Goal: Task Accomplishment & Management: Manage account settings

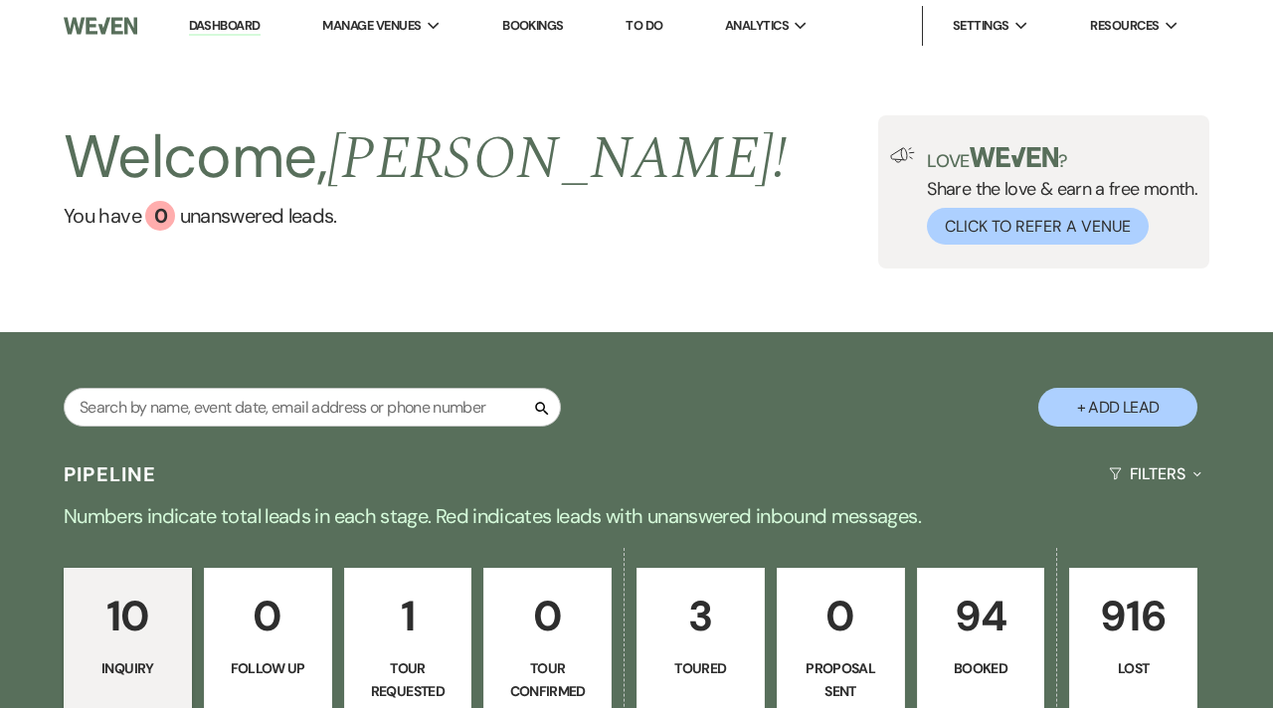
click at [977, 625] on p "94" at bounding box center [981, 616] width 102 height 67
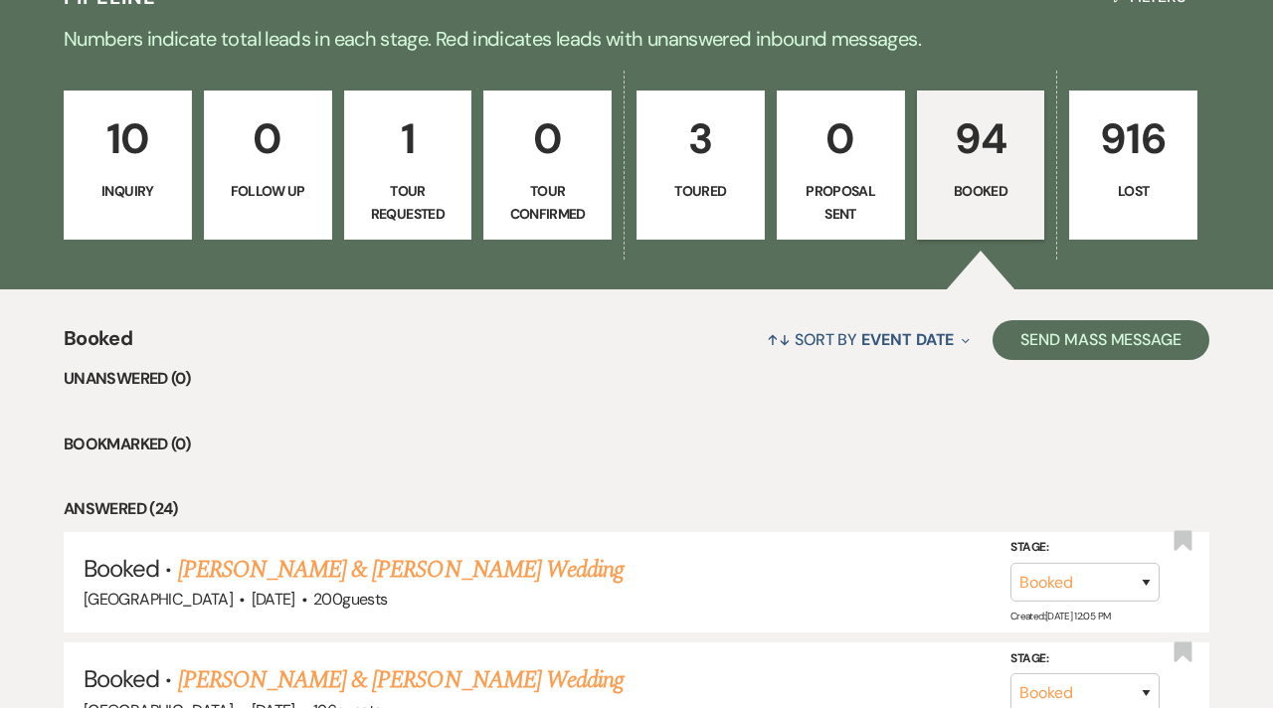
scroll to position [6380, 0]
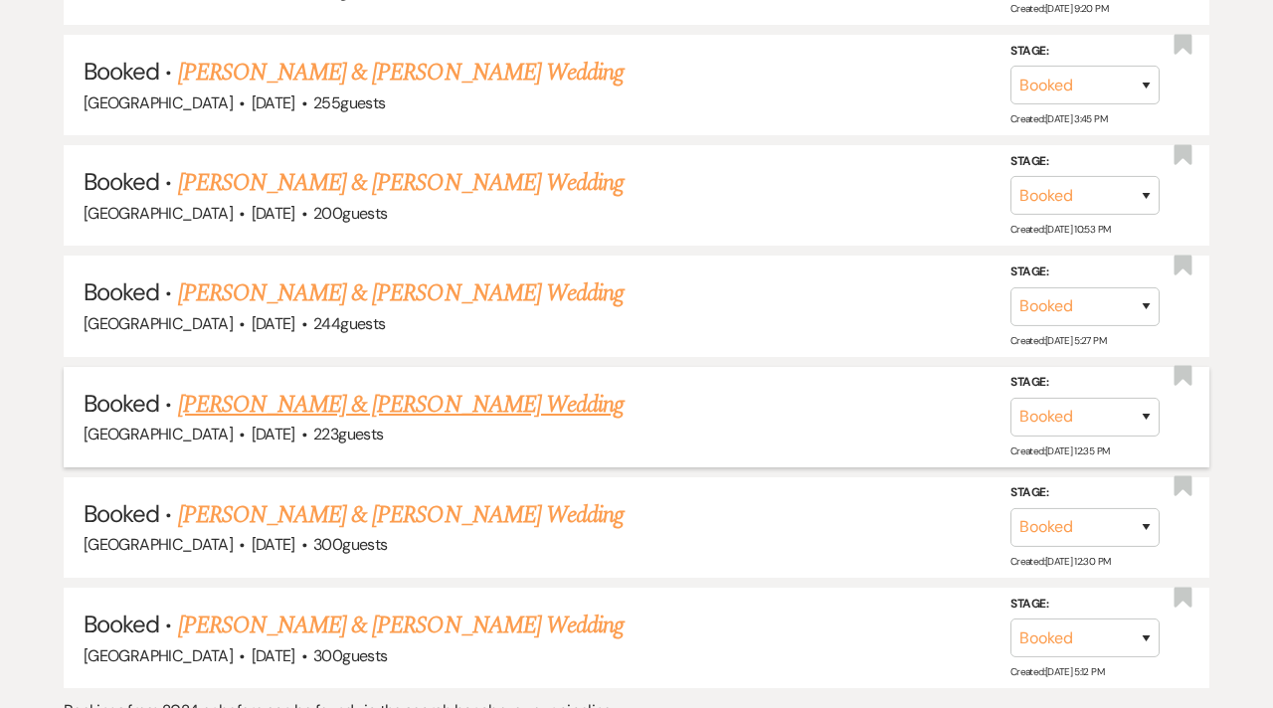
click at [379, 387] on link "[PERSON_NAME] & [PERSON_NAME] Wedding" at bounding box center [400, 405] width 445 height 36
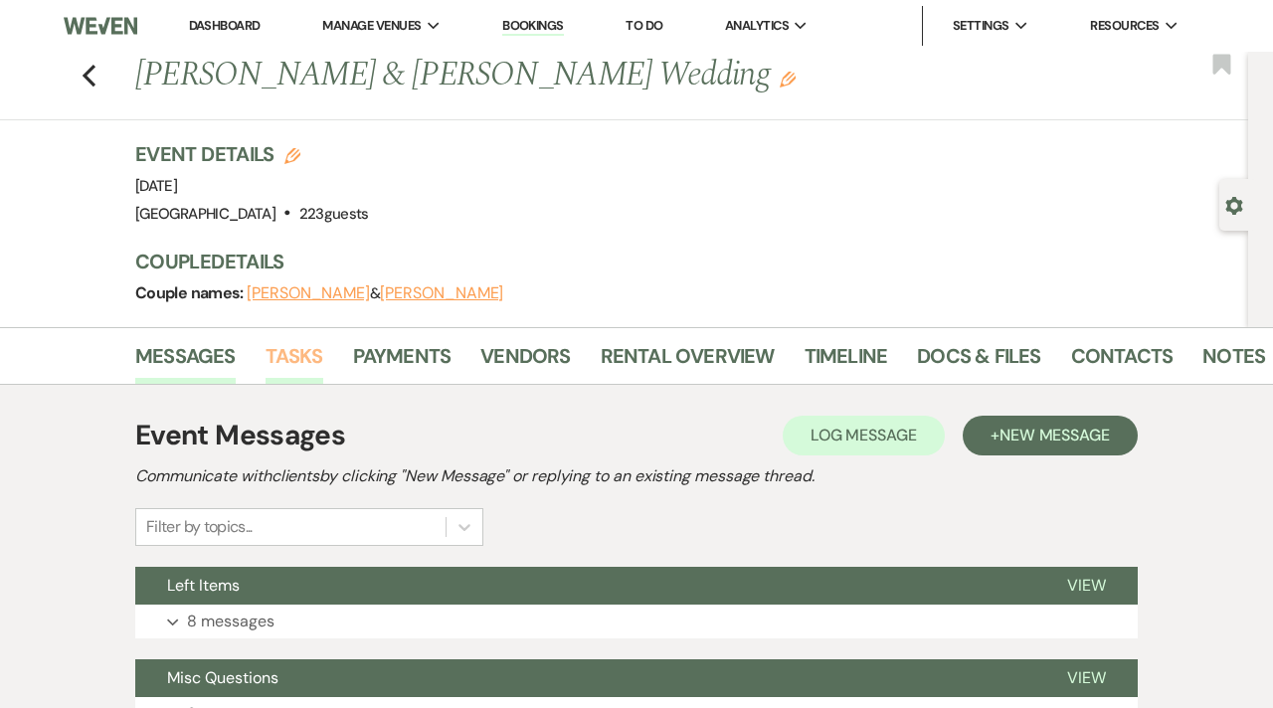
click at [289, 359] on link "Tasks" at bounding box center [294, 362] width 58 height 44
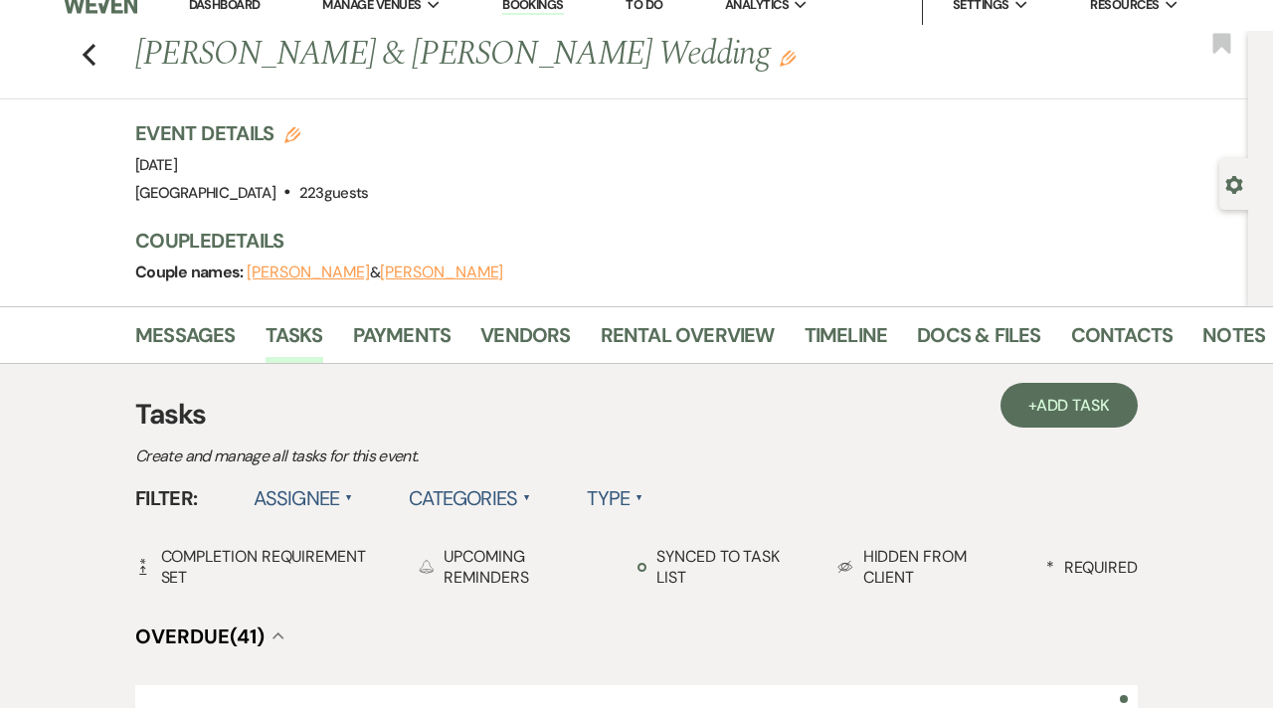
scroll to position [7, 0]
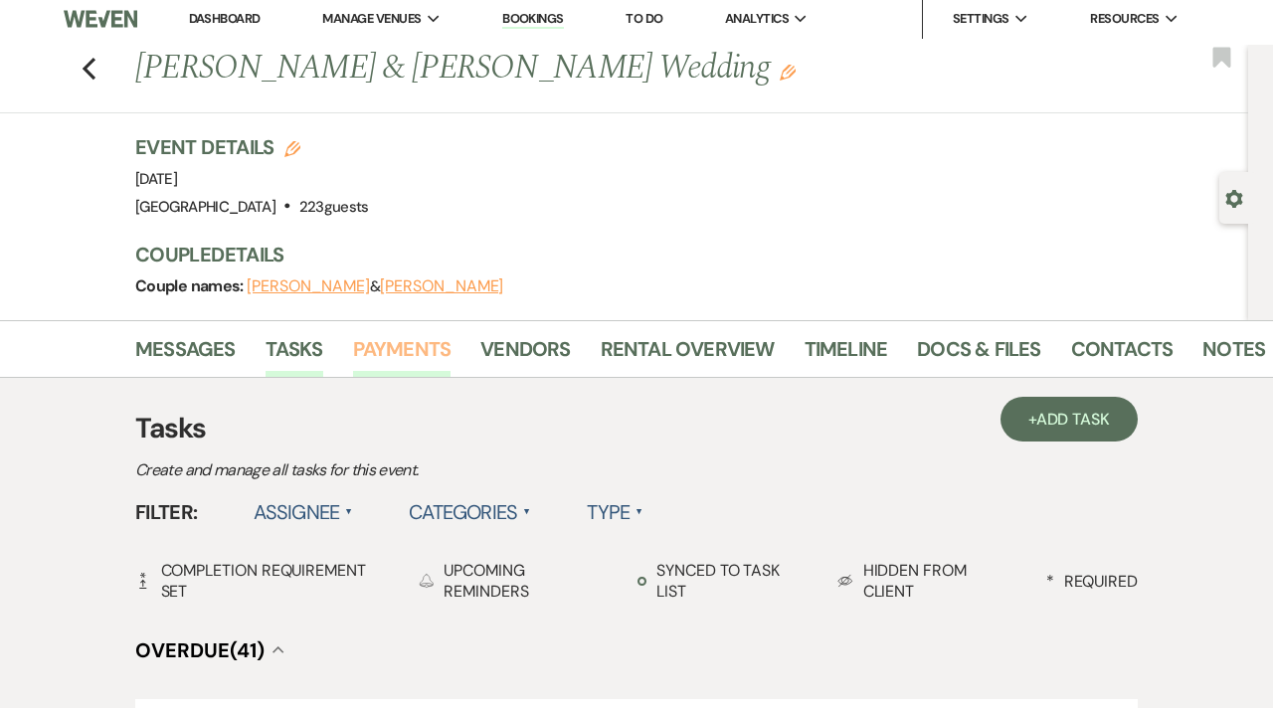
click at [409, 347] on link "Payments" at bounding box center [402, 355] width 98 height 44
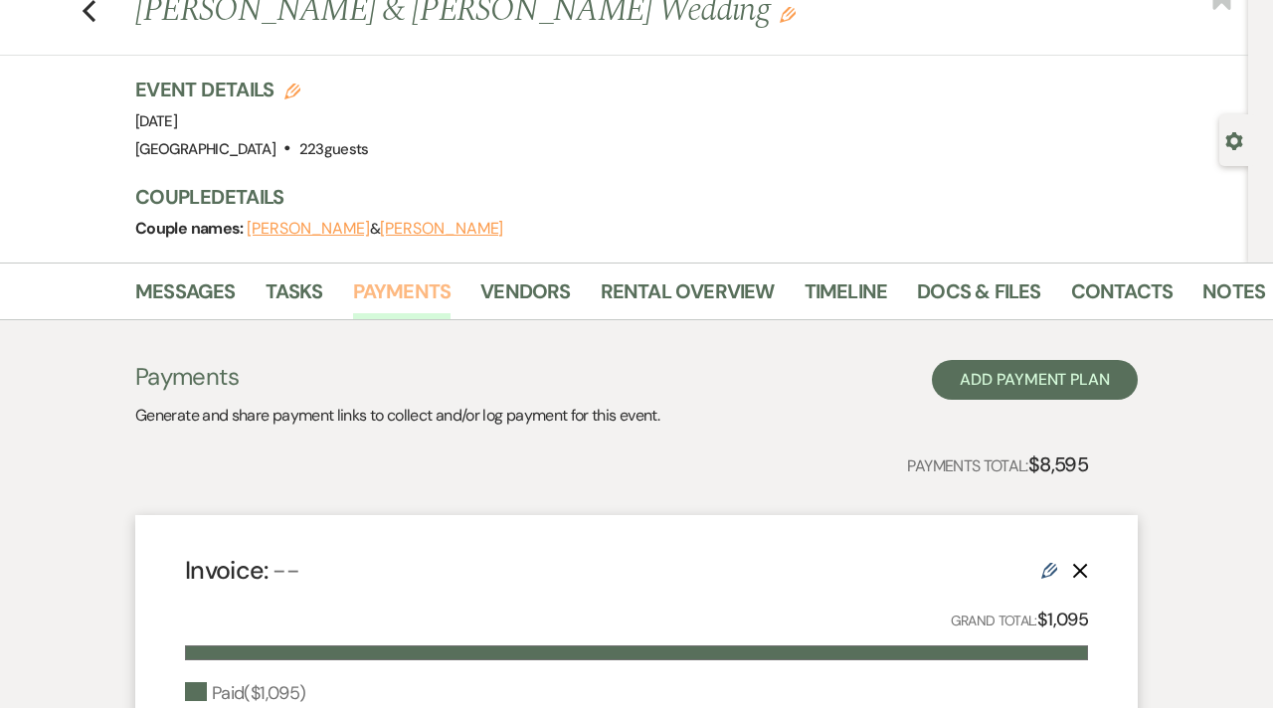
scroll to position [44, 0]
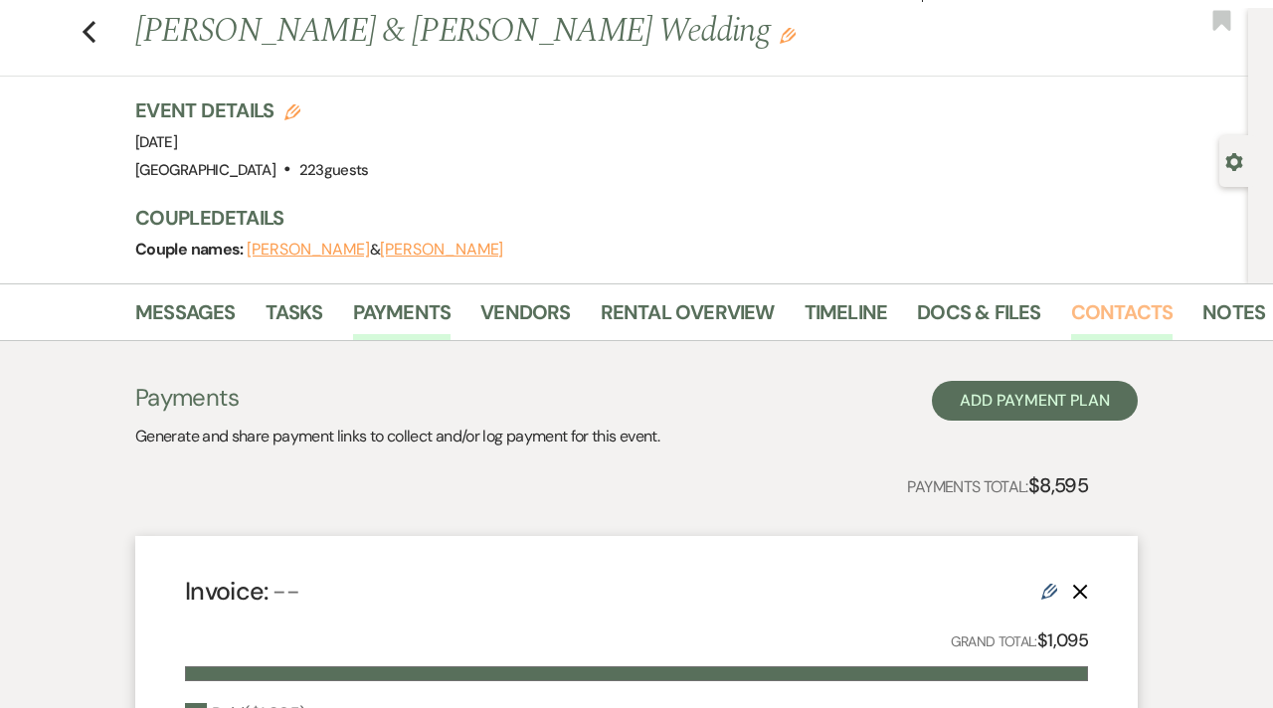
click at [1098, 315] on link "Contacts" at bounding box center [1122, 318] width 102 height 44
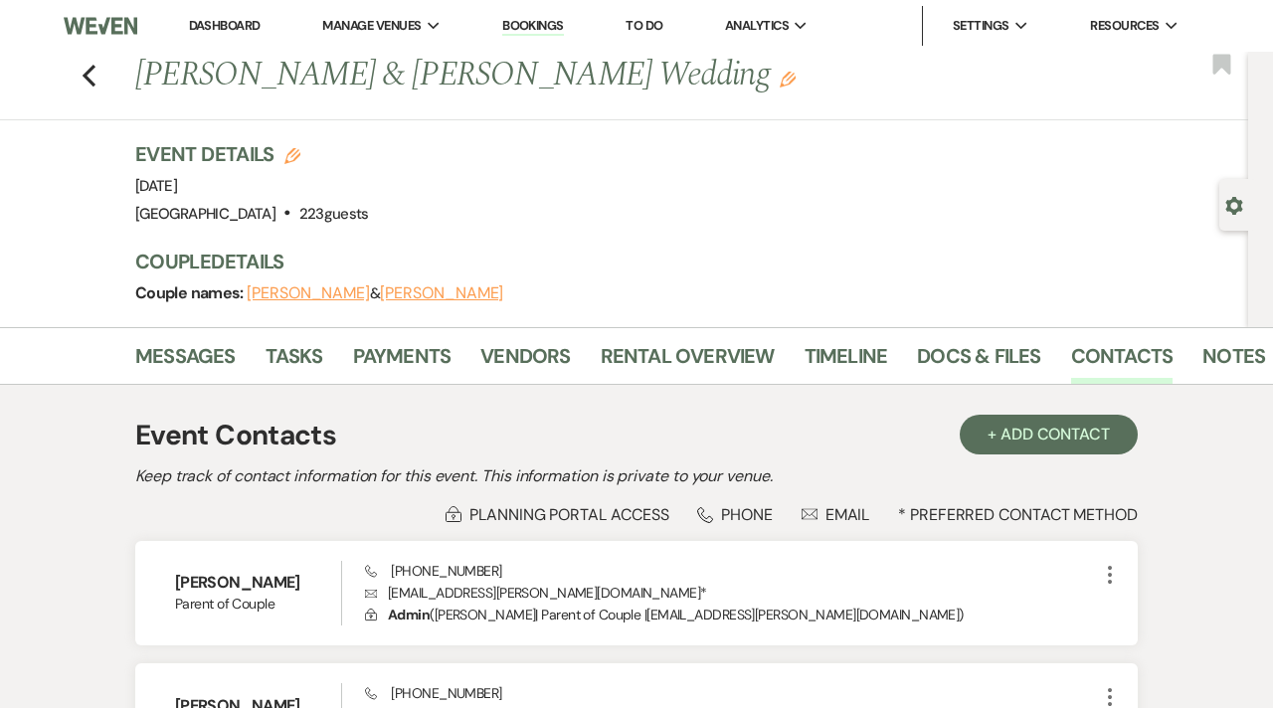
click at [1190, 481] on div "Event Contacts + Add Contact Keep track of contact information for this event. …" at bounding box center [636, 713] width 1133 height 656
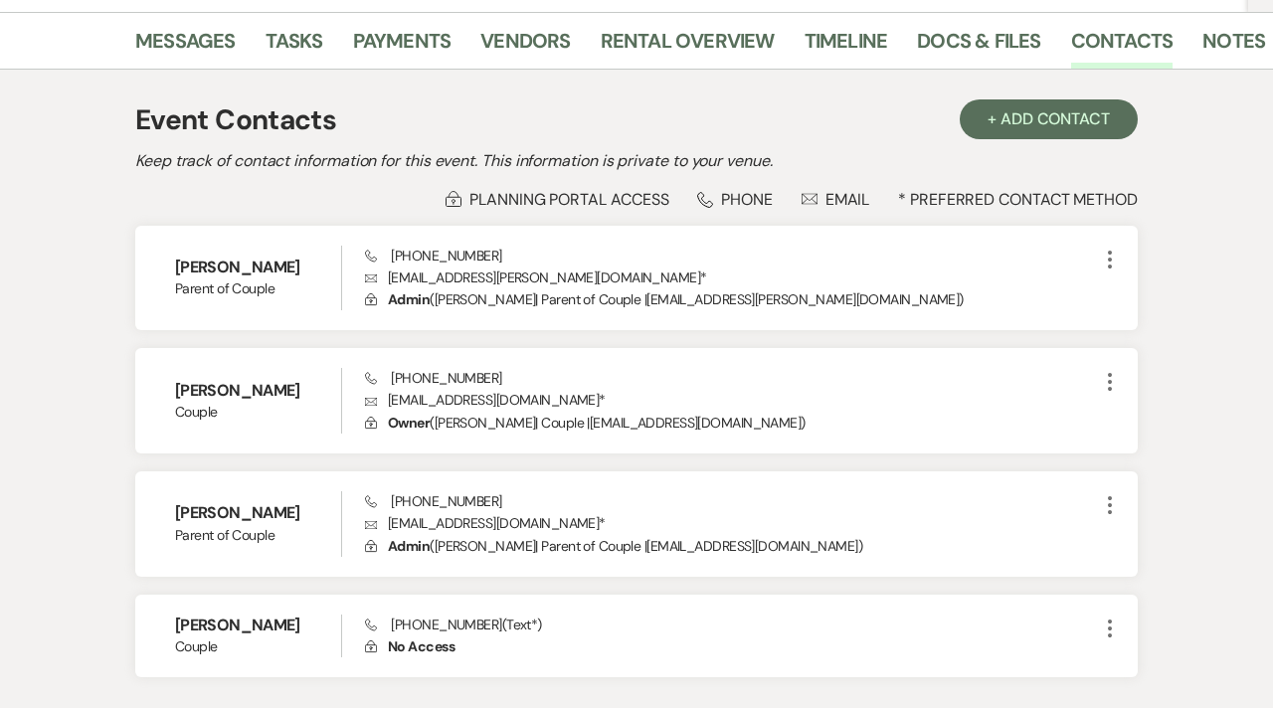
scroll to position [318, 0]
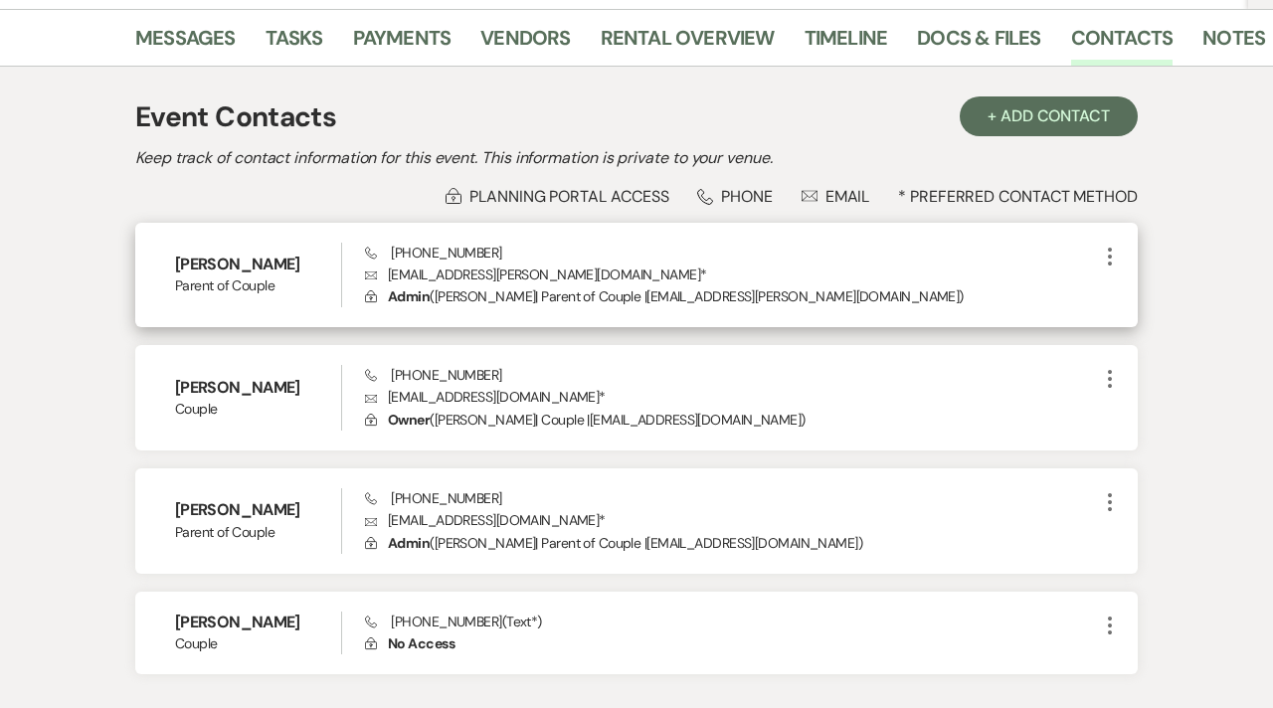
click at [1109, 261] on use "button" at bounding box center [1109, 257] width 4 height 18
click at [1134, 288] on use "button" at bounding box center [1129, 294] width 15 height 15
select select "email"
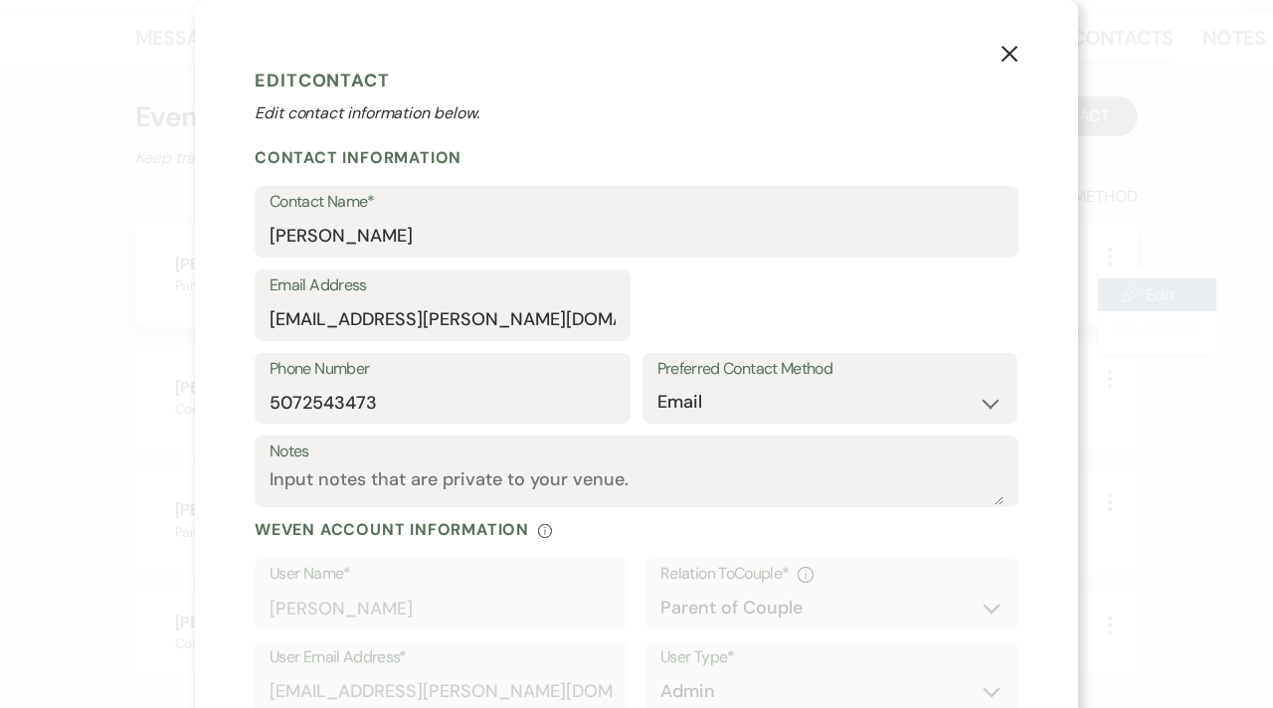
select select "3"
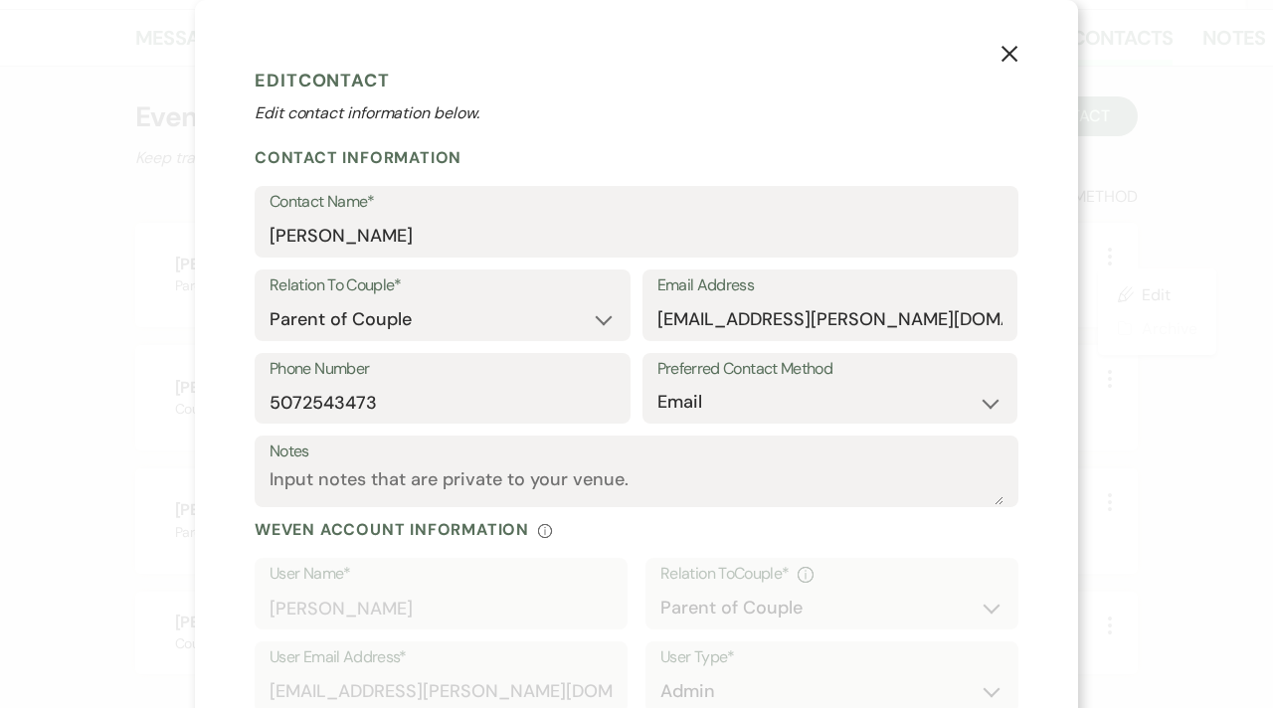
click at [1198, 250] on div "X Edit Contact Edit contact information below. Contact Information Contact Name…" at bounding box center [636, 354] width 1273 height 708
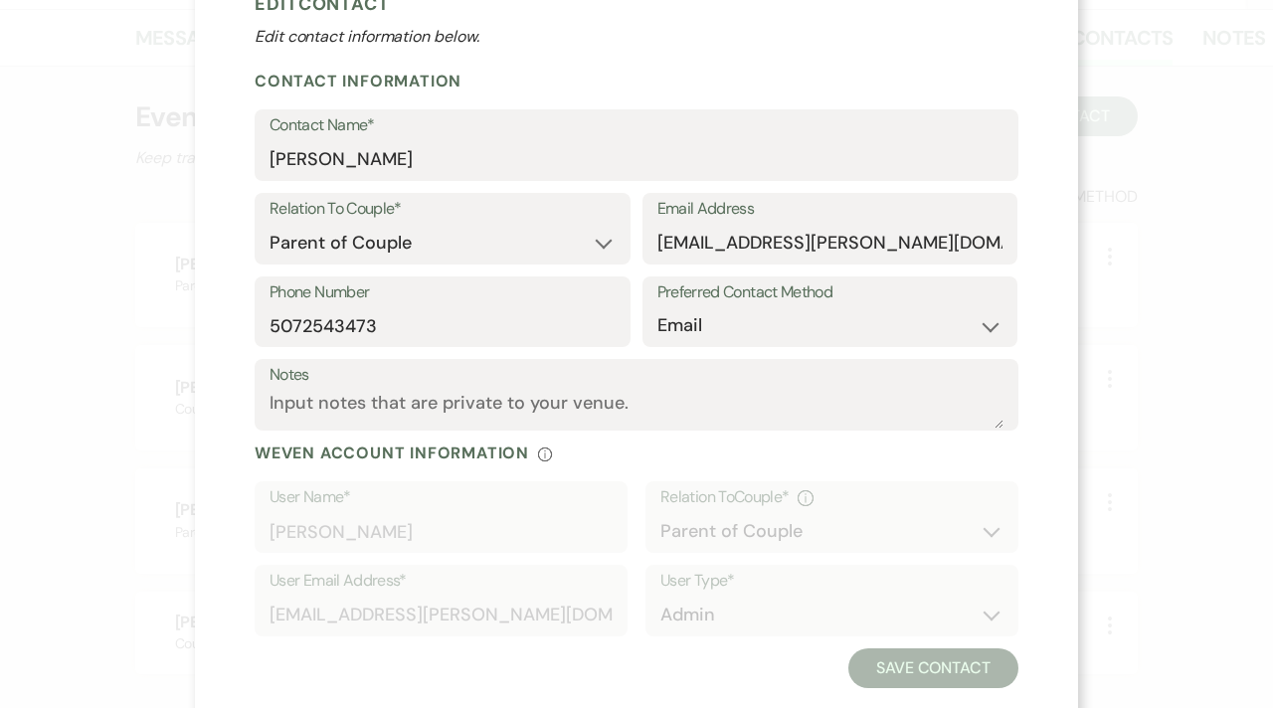
scroll to position [37, 0]
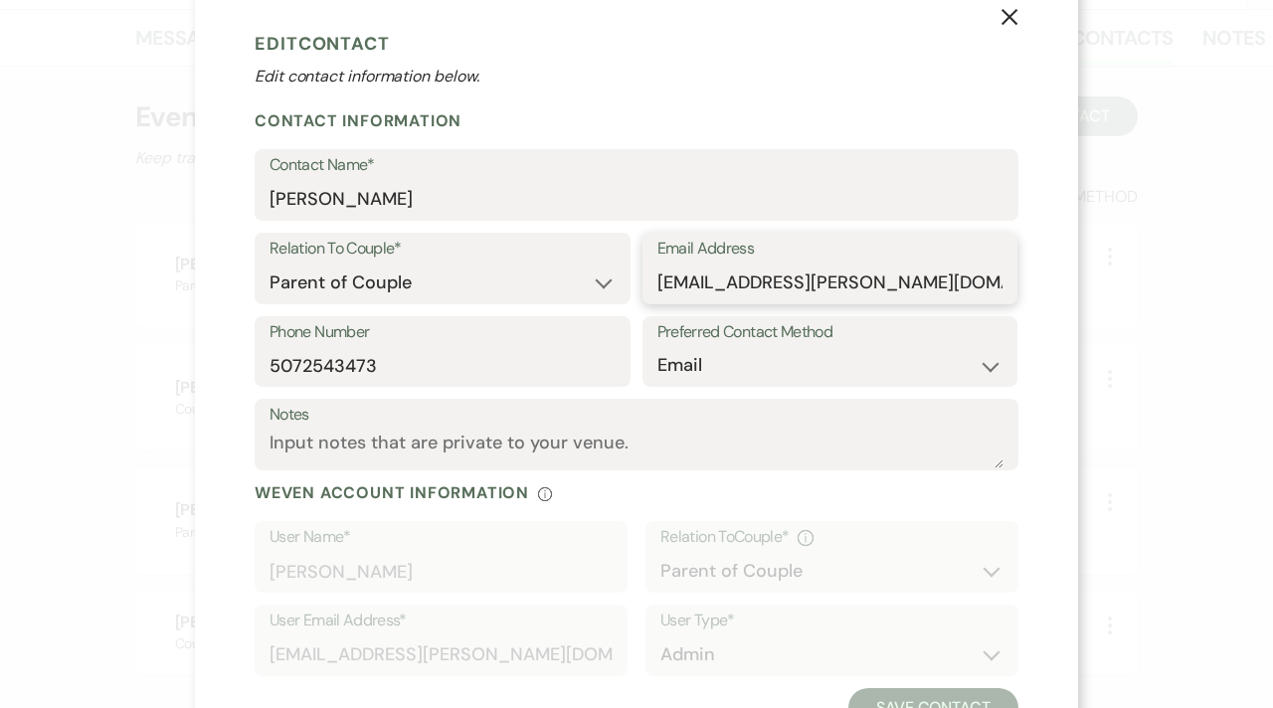
click at [927, 283] on input "[EMAIL_ADDRESS][PERSON_NAME][DOMAIN_NAME]" at bounding box center [830, 282] width 346 height 39
type input "l"
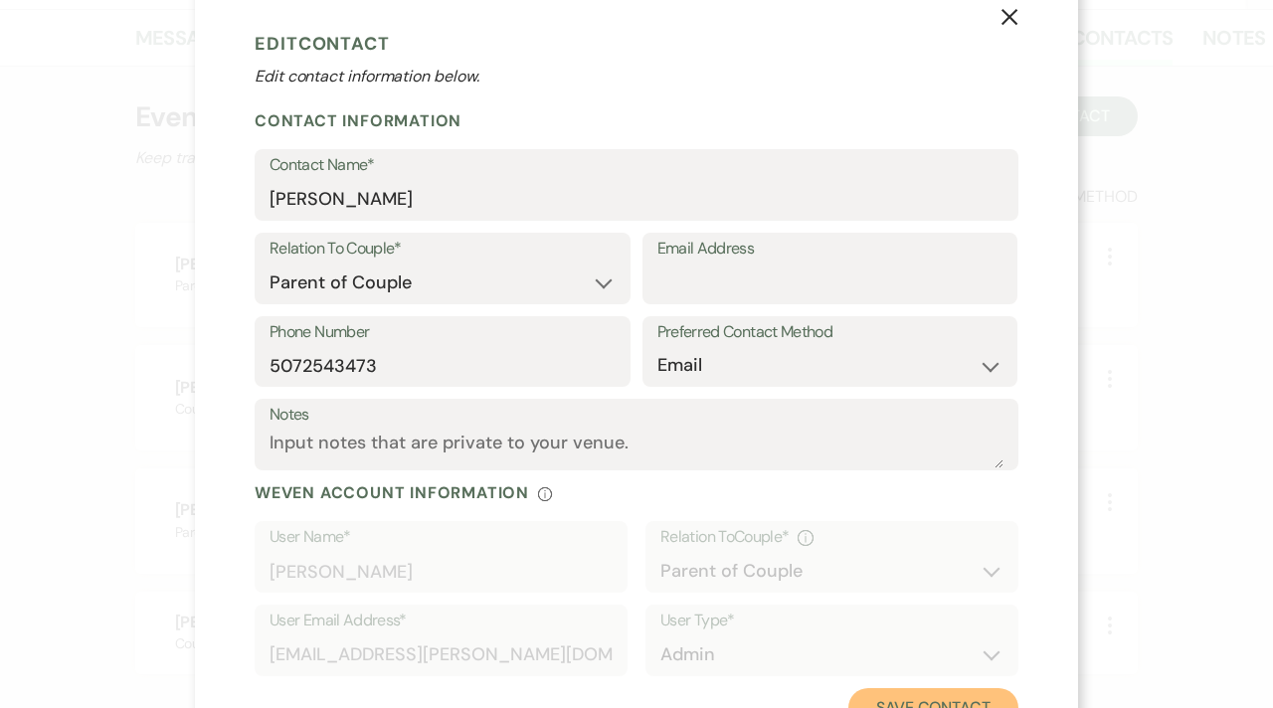
click at [930, 698] on button "Save Contact" at bounding box center [933, 708] width 170 height 40
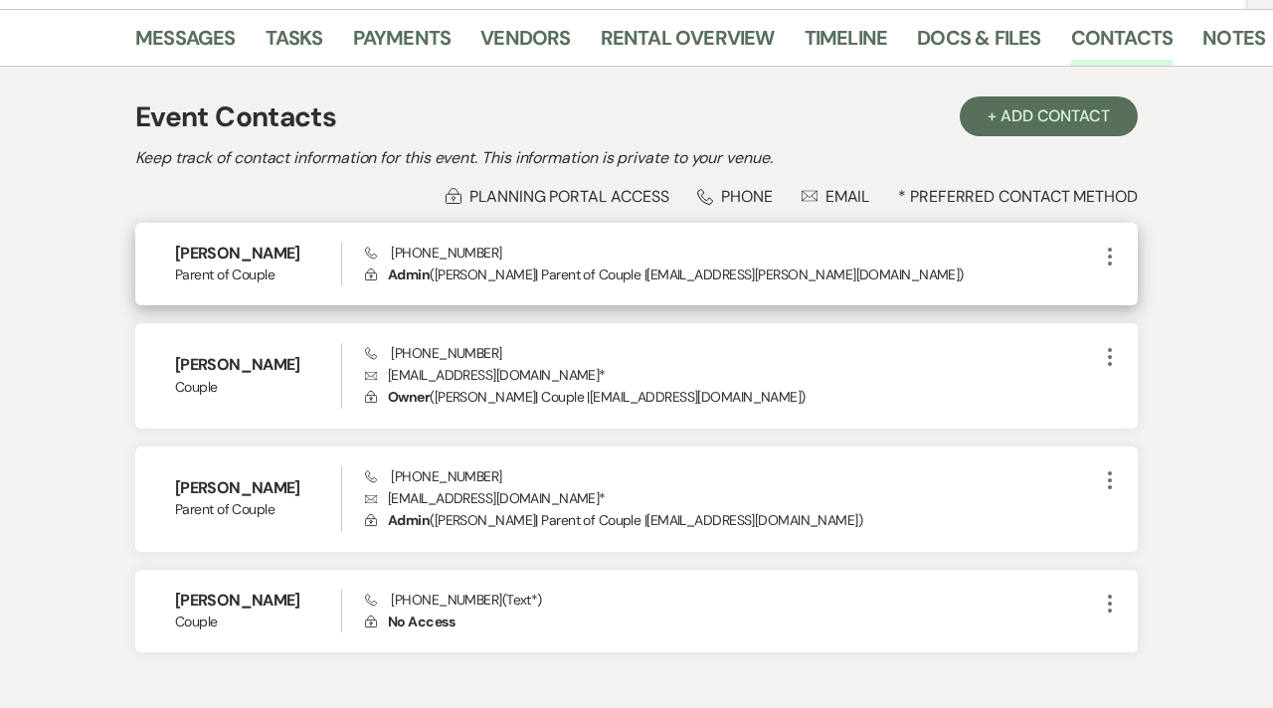
click at [1110, 258] on icon "More" at bounding box center [1110, 257] width 24 height 24
click at [1152, 294] on button "Pencil Edit" at bounding box center [1157, 295] width 118 height 34
select select "3"
select select "email"
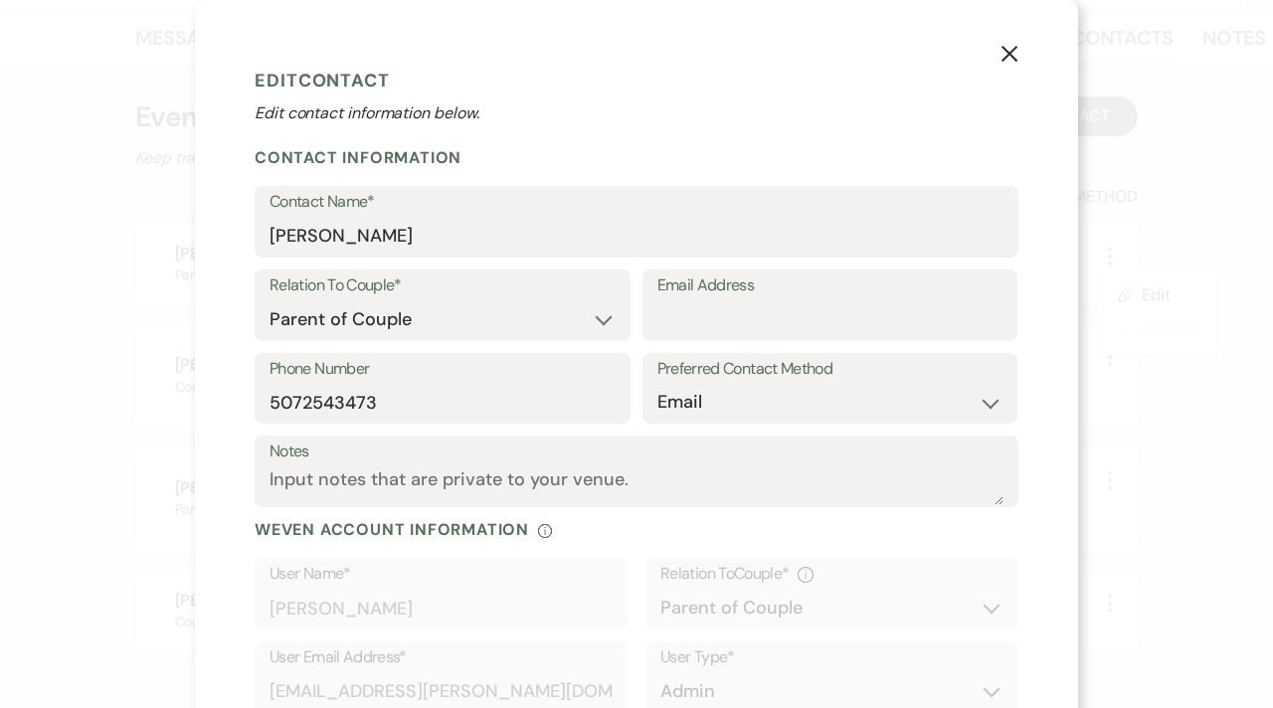
click at [1188, 200] on div "X Edit Contact Edit contact information below. Contact Information Contact Name…" at bounding box center [636, 354] width 1273 height 708
click at [1010, 59] on icon "X" at bounding box center [1009, 54] width 18 height 18
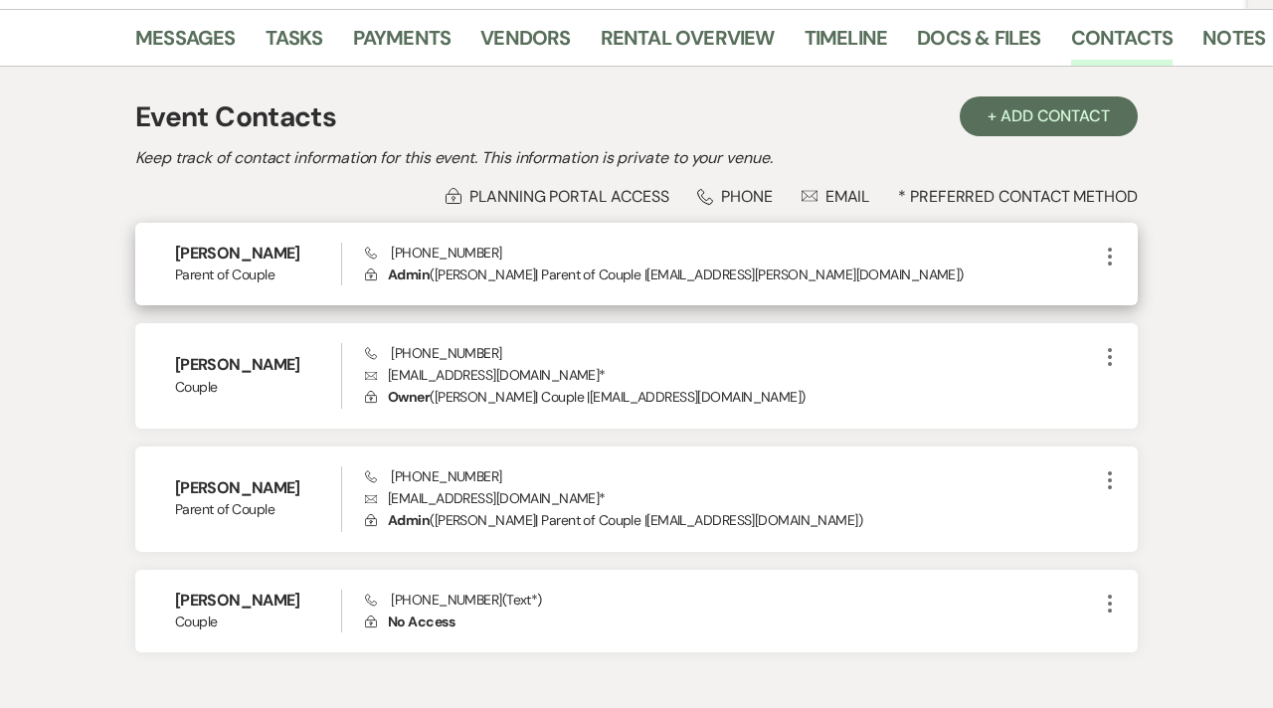
click at [334, 256] on h6 "[PERSON_NAME]" at bounding box center [258, 254] width 166 height 22
click at [1105, 260] on icon "More" at bounding box center [1110, 257] width 24 height 24
click at [1128, 293] on use "button" at bounding box center [1129, 294] width 15 height 15
select select "3"
select select "email"
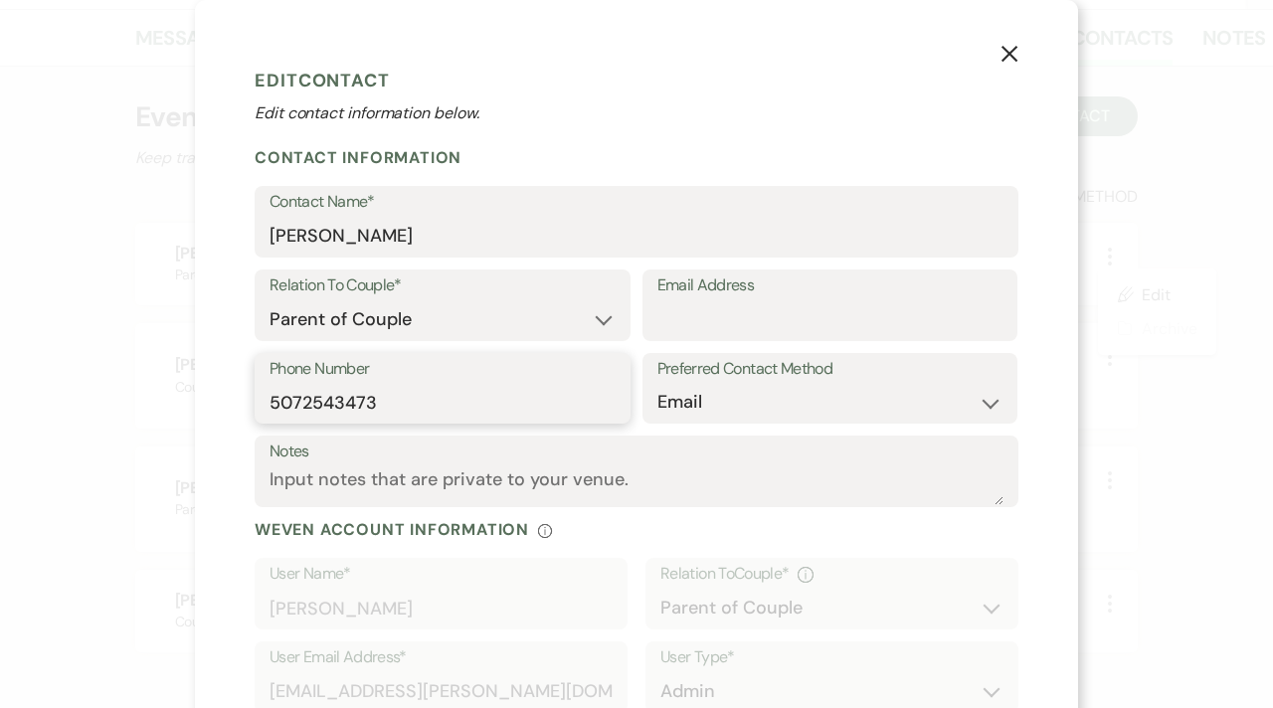
drag, startPoint x: 386, startPoint y: 405, endPoint x: 201, endPoint y: 405, distance: 184.9
click at [201, 405] on div "X Edit Contact Edit contact information below. Contact Information Contact Name…" at bounding box center [636, 412] width 883 height 824
click at [1150, 397] on div "X Edit Contact Edit contact information below. Contact Information Contact Name…" at bounding box center [636, 354] width 1273 height 708
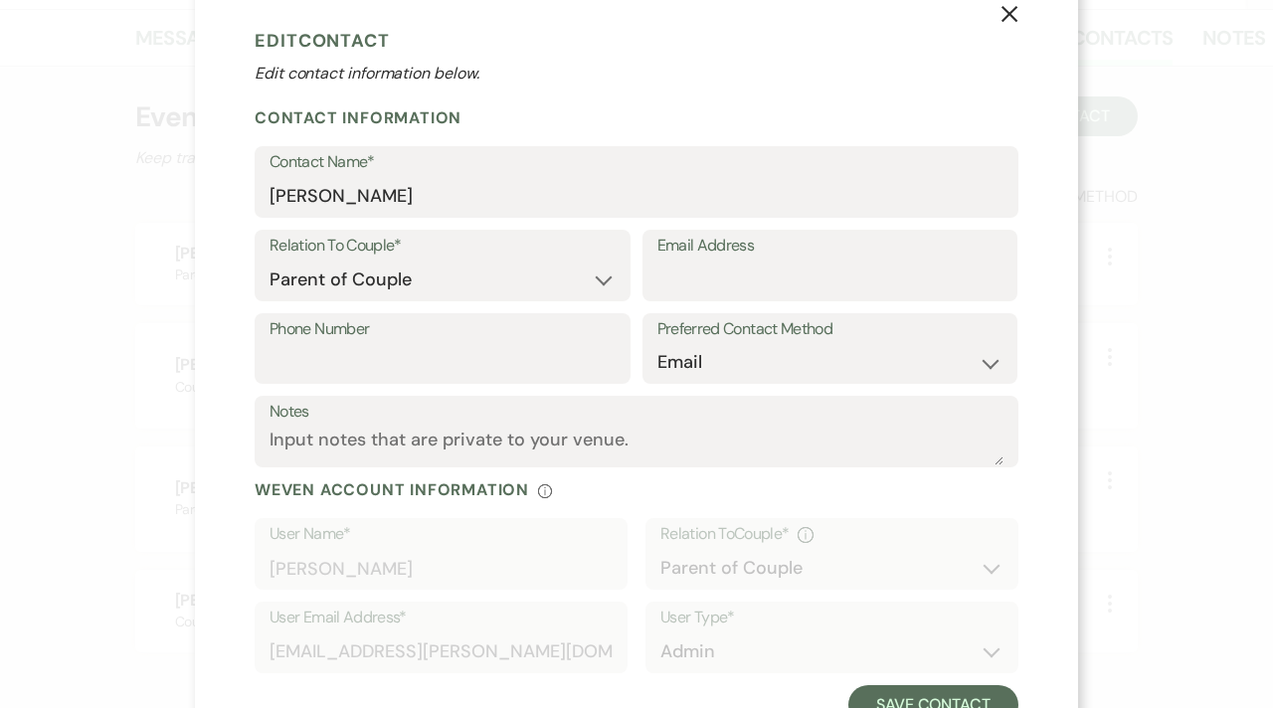
scroll to position [116, 0]
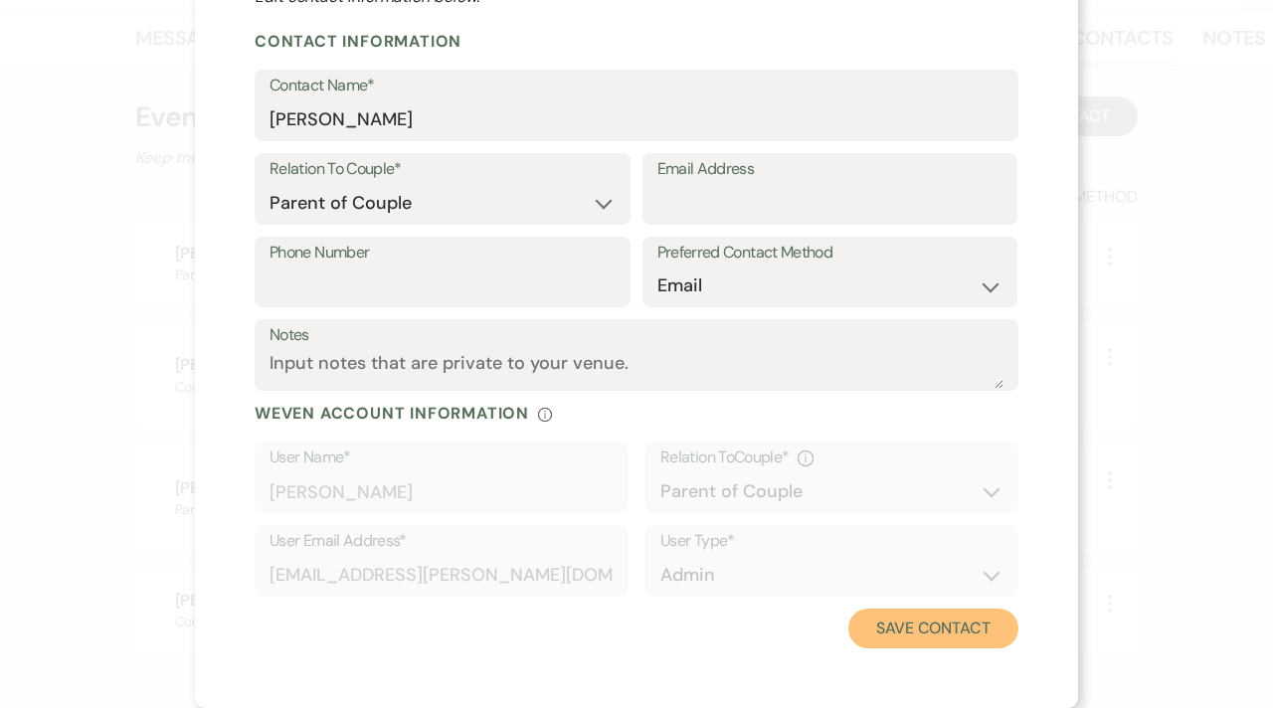
click at [884, 630] on button "Save Contact" at bounding box center [933, 628] width 170 height 40
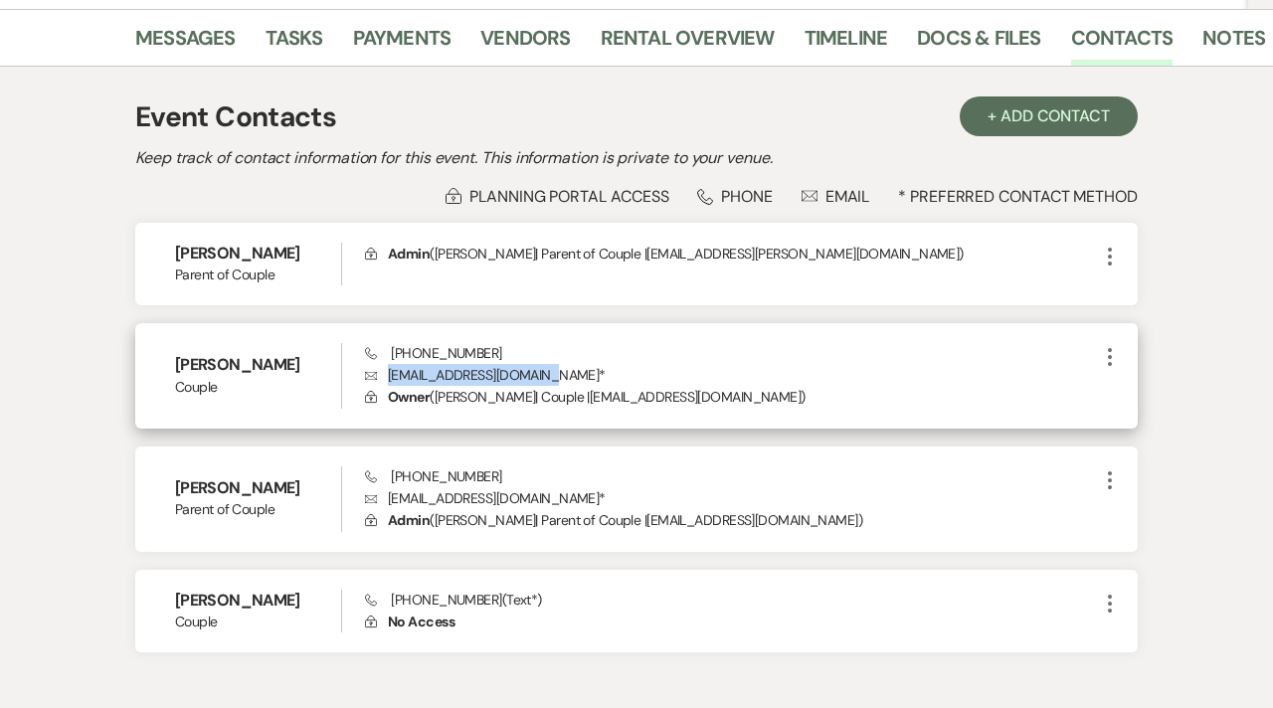
drag, startPoint x: 544, startPoint y: 373, endPoint x: 387, endPoint y: 376, distance: 157.1
click at [387, 376] on p "Envelope [EMAIL_ADDRESS][DOMAIN_NAME] *" at bounding box center [731, 375] width 733 height 22
copy p "[EMAIL_ADDRESS][DOMAIN_NAME]"
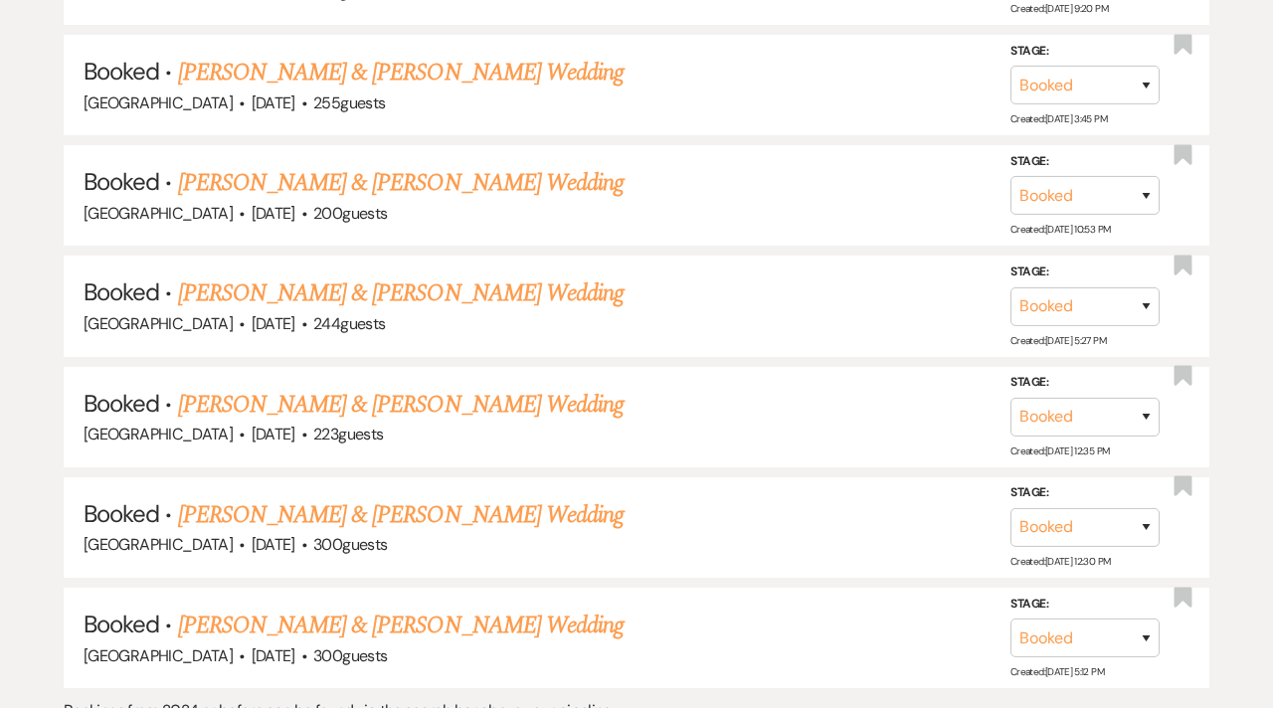
scroll to position [6415, 0]
